Goal: Task Accomplishment & Management: Manage account settings

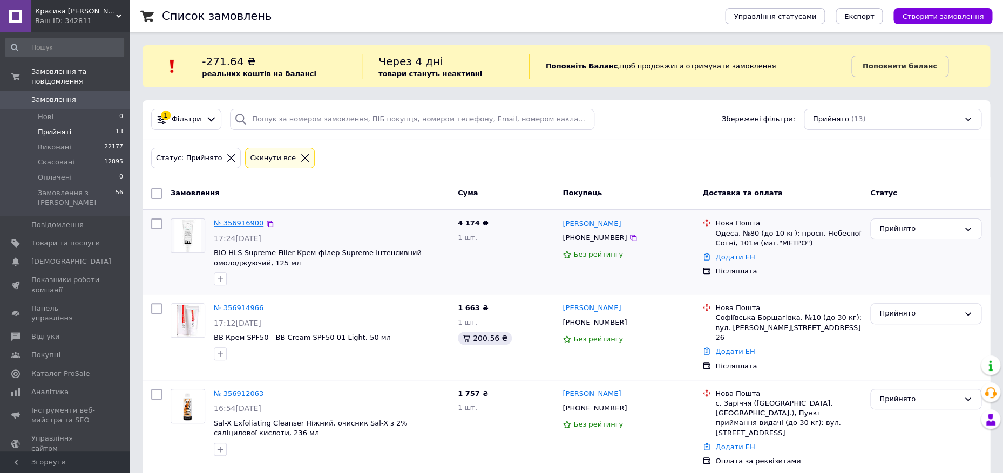
click at [246, 222] on link "№ 356916900" at bounding box center [239, 223] width 50 height 8
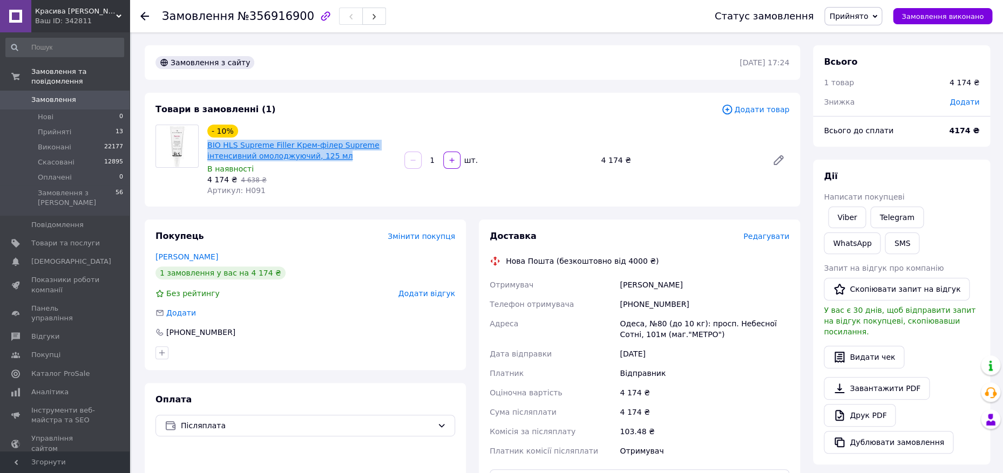
drag, startPoint x: 345, startPoint y: 160, endPoint x: 209, endPoint y: 145, distance: 136.3
click at [209, 145] on span "BIO HLS Supreme Filler Крем-філер Supreme інтенсивний омолоджуючий, 125 мл" at bounding box center [301, 151] width 188 height 22
copy link "BIO HLS Supreme Filler Крем-філер Supreme інтенсивний омолоджуючий, 125 мл"
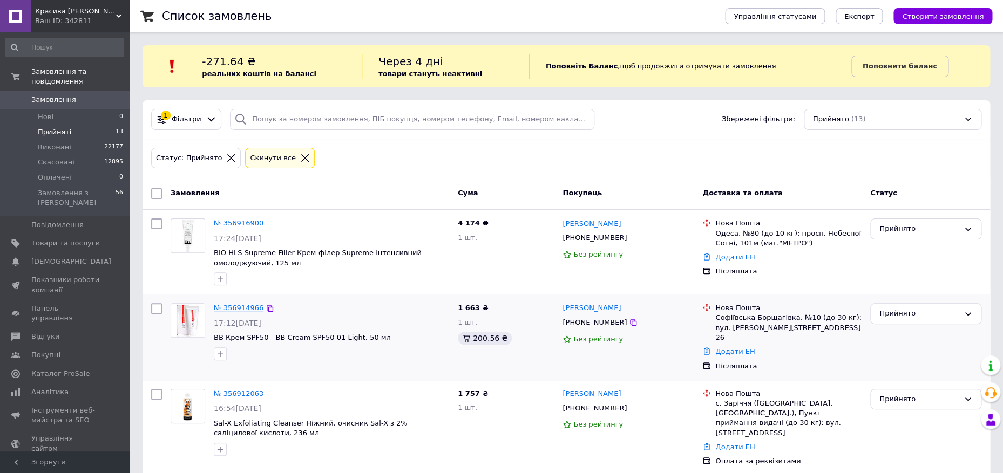
click at [236, 309] on link "№ 356914966" at bounding box center [239, 308] width 50 height 8
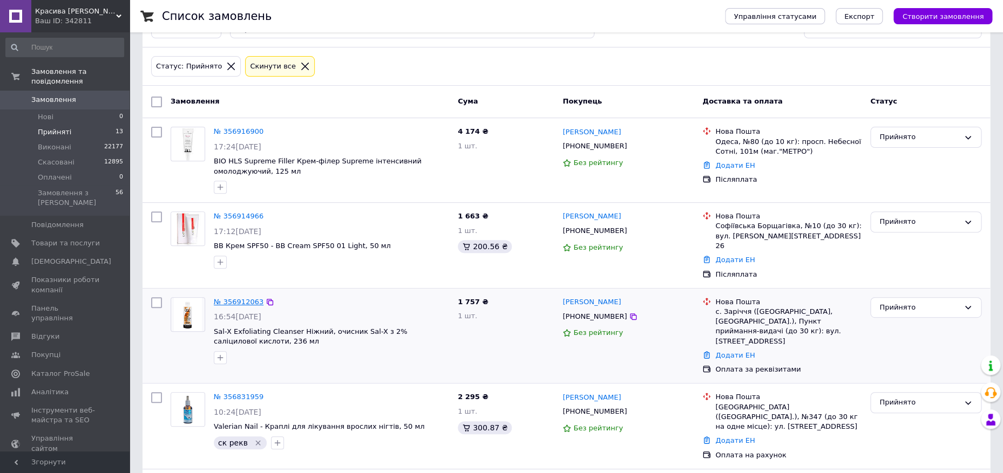
click at [235, 298] on link "№ 356912063" at bounding box center [239, 302] width 50 height 8
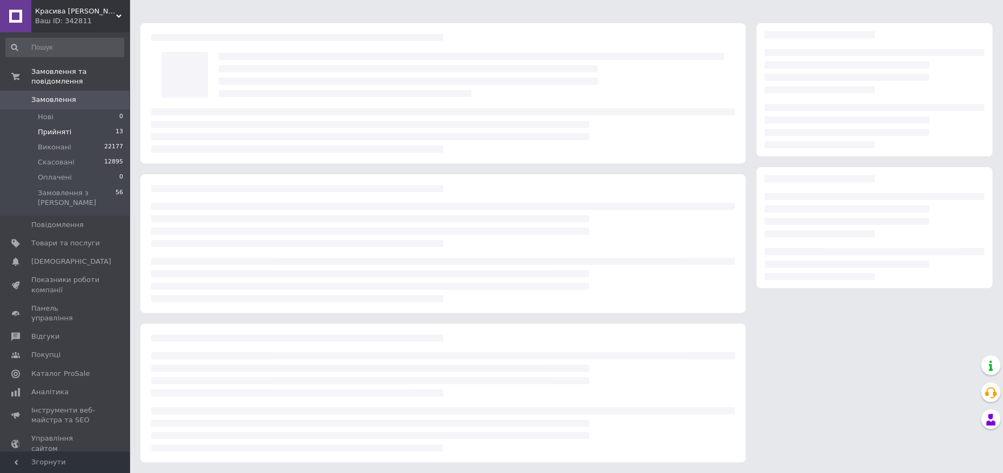
scroll to position [2, 0]
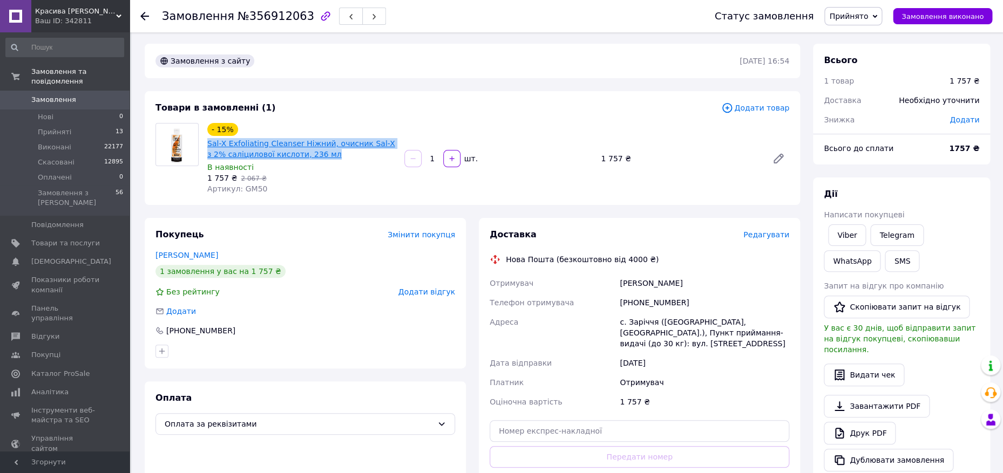
drag, startPoint x: 342, startPoint y: 159, endPoint x: 207, endPoint y: 142, distance: 135.4
click at [207, 142] on span "Sal-X Exfoliating Cleanser Ніжний, очисник Sal-X з 2% саліцилової кислоти, 236 …" at bounding box center [301, 149] width 188 height 22
copy link "Sal-X Exfoliating Cleanser Ніжний, очисник Sal-X з 2% саліцилової кислоти, 236 …"
